Goal: Book appointment/travel/reservation

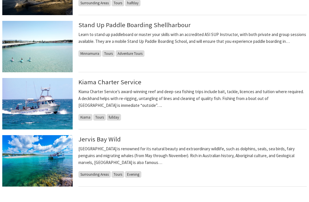
scroll to position [379, 0]
click at [80, 155] on p "Jervis Bay is renowned for its natural beauty and extraordinary wildlife, such …" at bounding box center [192, 156] width 228 height 20
click at [57, 165] on img at bounding box center [37, 161] width 70 height 52
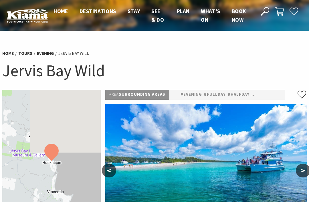
select select "2"
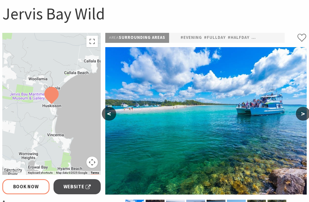
click at [301, 116] on button ">" at bounding box center [303, 114] width 14 height 14
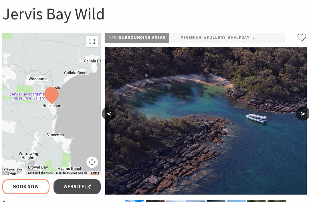
click at [304, 116] on button ">" at bounding box center [303, 114] width 14 height 14
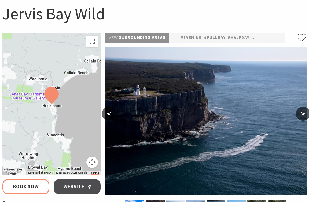
click at [305, 112] on button ">" at bounding box center [303, 114] width 14 height 14
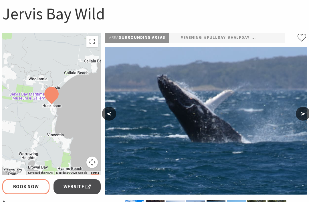
click at [300, 118] on button ">" at bounding box center [303, 114] width 14 height 14
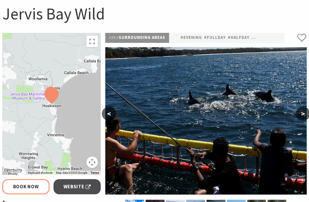
click at [106, 117] on button "<" at bounding box center [109, 114] width 14 height 14
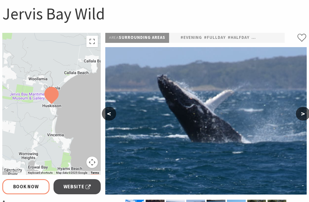
click at [109, 118] on button "<" at bounding box center [109, 114] width 14 height 14
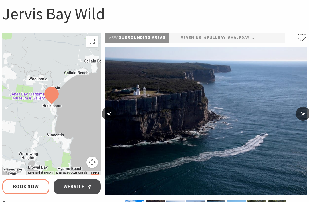
click at [111, 116] on button "<" at bounding box center [109, 114] width 14 height 14
click at [110, 118] on button "<" at bounding box center [109, 114] width 14 height 14
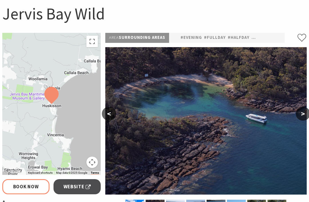
click at [110, 118] on button "<" at bounding box center [109, 114] width 14 height 14
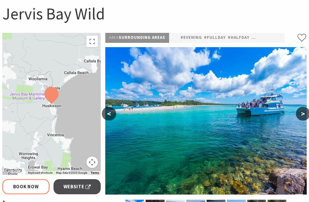
click at [111, 114] on button "<" at bounding box center [109, 114] width 14 height 14
click at [111, 112] on button "<" at bounding box center [109, 114] width 14 height 14
click at [299, 112] on button ">" at bounding box center [303, 114] width 14 height 14
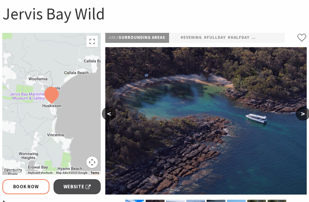
click at [300, 113] on button ">" at bounding box center [303, 114] width 14 height 14
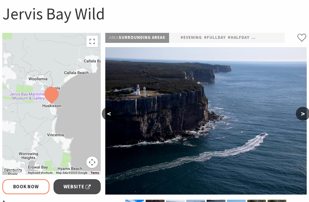
click at [301, 115] on button ">" at bounding box center [303, 114] width 14 height 14
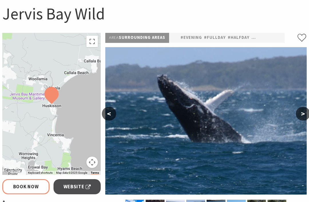
click at [305, 110] on button ">" at bounding box center [303, 114] width 14 height 14
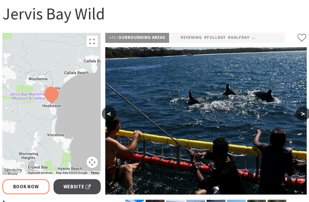
click at [299, 109] on button ">" at bounding box center [303, 114] width 14 height 14
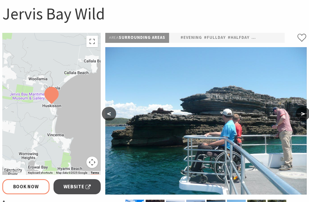
click at [308, 114] on button ">" at bounding box center [303, 114] width 14 height 14
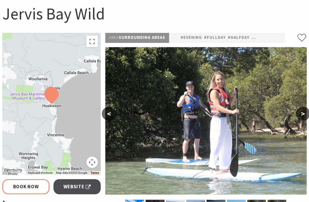
click at [304, 112] on button ">" at bounding box center [303, 114] width 14 height 14
click at [307, 117] on button ">" at bounding box center [303, 114] width 14 height 14
click at [306, 114] on button ">" at bounding box center [303, 114] width 14 height 14
click at [305, 114] on button ">" at bounding box center [303, 114] width 14 height 14
click at [307, 110] on button ">" at bounding box center [303, 114] width 14 height 14
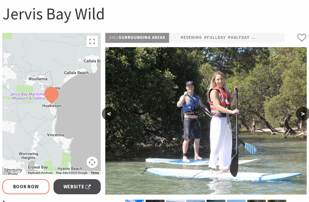
click at [308, 114] on button ">" at bounding box center [303, 114] width 14 height 14
click at [301, 117] on button ">" at bounding box center [303, 114] width 14 height 14
click at [306, 115] on button ">" at bounding box center [303, 114] width 14 height 14
click at [307, 114] on button ">" at bounding box center [303, 114] width 14 height 14
click at [306, 113] on button ">" at bounding box center [303, 114] width 14 height 14
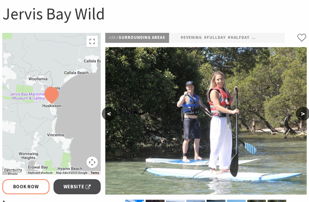
click at [307, 111] on button ">" at bounding box center [303, 114] width 14 height 14
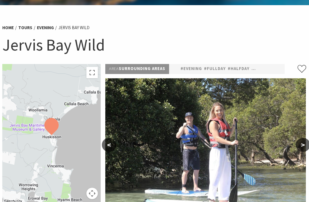
scroll to position [27, 0]
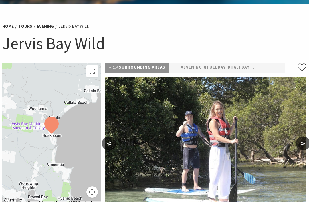
click at [243, 66] on link "#halfday" at bounding box center [239, 67] width 22 height 7
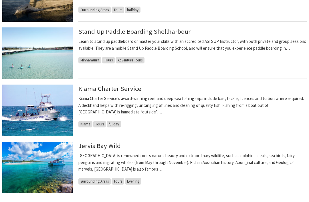
scroll to position [363, 0]
click at [106, 157] on p "Jervis Bay is renowned for its natural beauty and extraordinary wildlife, such …" at bounding box center [192, 163] width 228 height 20
click at [117, 145] on link "Jervis Bay Wild" at bounding box center [99, 146] width 42 height 8
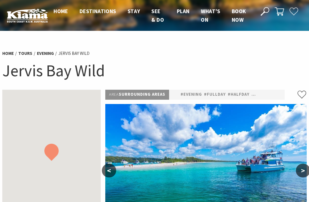
select select "2"
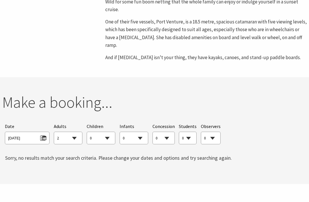
scroll to position [369, 0]
click at [110, 132] on select "0 1 2 3 4 5 6 7 8 9 10 11 12 13 14 15 16 17 18 19 20 21 22 23 24 25 26 27 28 29…" at bounding box center [101, 138] width 28 height 13
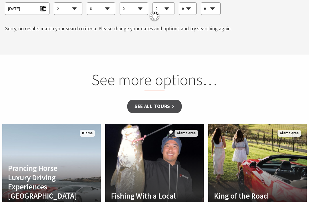
scroll to position [499, 0]
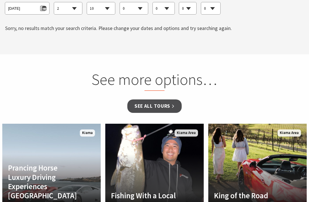
select select "11"
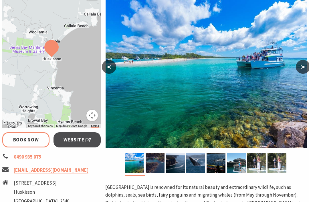
scroll to position [104, 0]
click at [80, 140] on span "Website" at bounding box center [77, 141] width 27 height 8
